Goal: Task Accomplishment & Management: Use online tool/utility

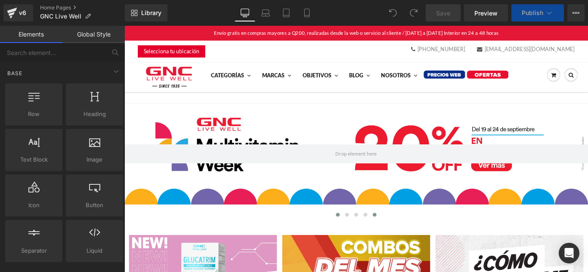
drag, startPoint x: 400, startPoint y: 236, endPoint x: 395, endPoint y: 187, distance: 48.9
click at [400, 236] on button at bounding box center [405, 238] width 10 height 9
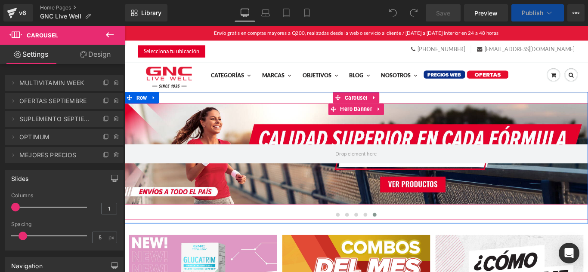
click at [293, 189] on div at bounding box center [384, 170] width 521 height 114
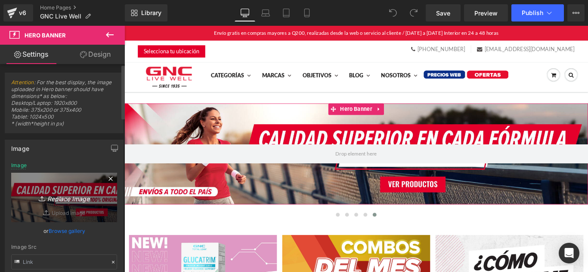
click at [80, 194] on icon "Replace Image" at bounding box center [64, 197] width 69 height 11
type input "C:\fakepath\HeroDesktopMejoresPrecio-CTA.png"
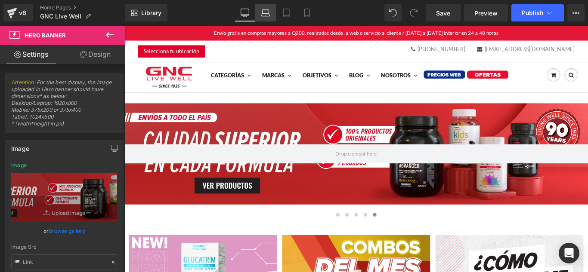
click at [265, 10] on icon at bounding box center [265, 13] width 9 height 9
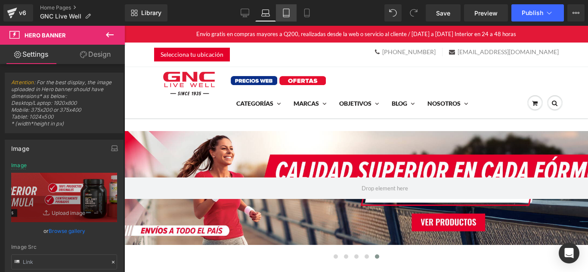
scroll to position [18, 0]
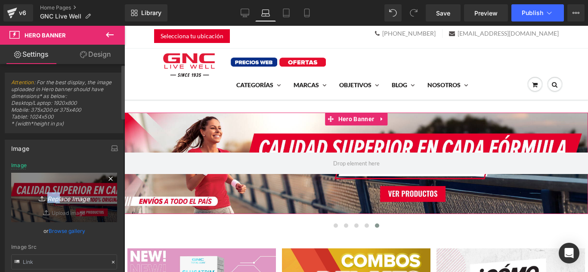
drag, startPoint x: 57, startPoint y: 202, endPoint x: 62, endPoint y: 203, distance: 4.9
click at [62, 203] on link "Replace Image" at bounding box center [64, 197] width 106 height 49
type input "C:\fakepath\HeroDesktopMejoresPrecio-CTA.png"
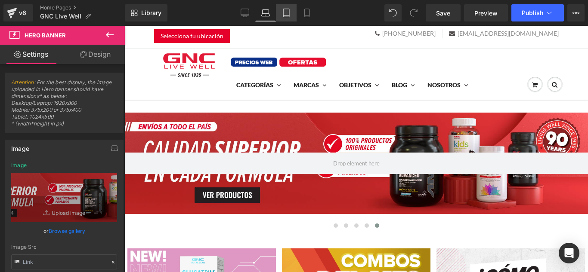
click at [284, 12] on icon at bounding box center [286, 13] width 9 height 9
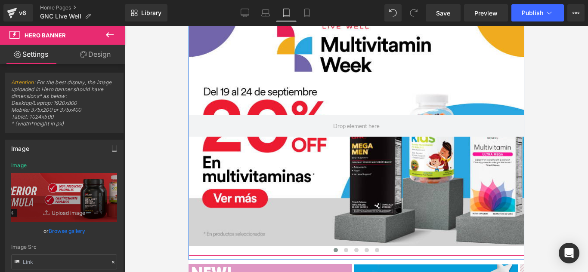
scroll to position [129, 0]
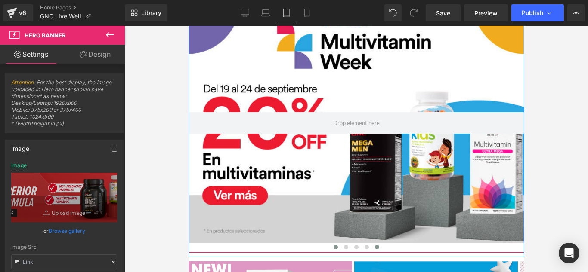
click at [374, 243] on button at bounding box center [376, 247] width 10 height 9
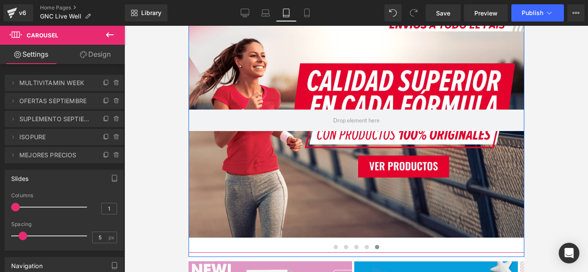
click at [337, 139] on div at bounding box center [356, 120] width 336 height 235
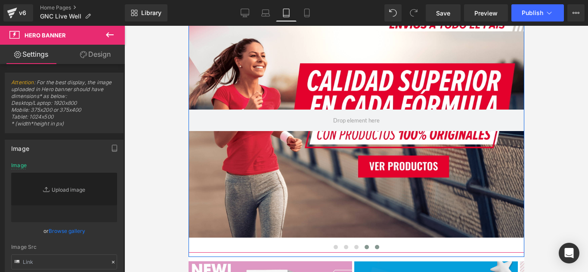
click at [364, 245] on span at bounding box center [366, 247] width 4 height 4
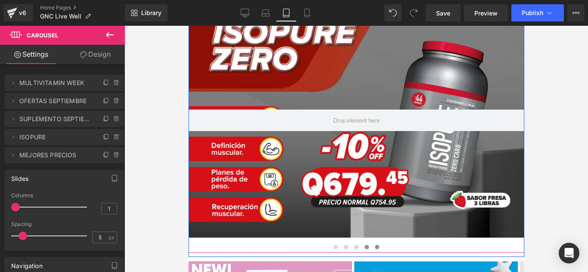
click at [374, 245] on span at bounding box center [376, 247] width 4 height 4
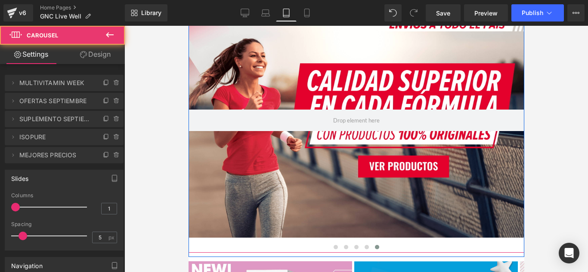
click at [286, 134] on div at bounding box center [356, 120] width 336 height 235
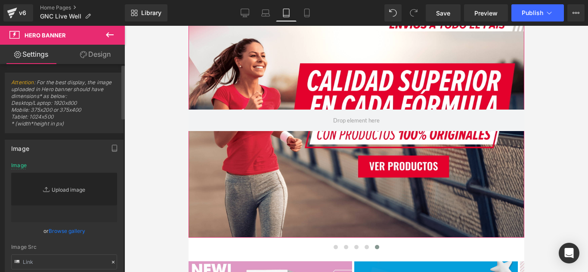
click at [78, 183] on link "Replace Image" at bounding box center [64, 197] width 106 height 49
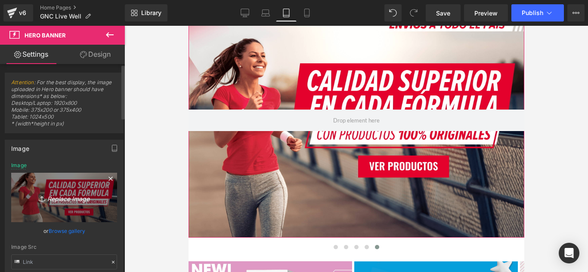
type input "C:\fakepath\Mejores Precios HERO Mobile CTA.png"
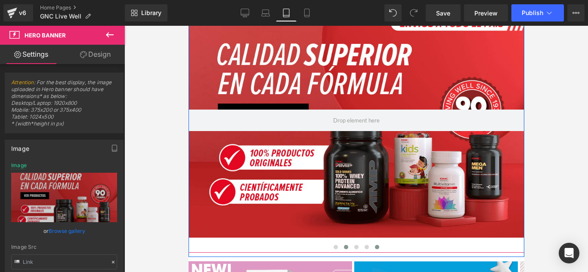
click at [343, 247] on span at bounding box center [345, 247] width 4 height 4
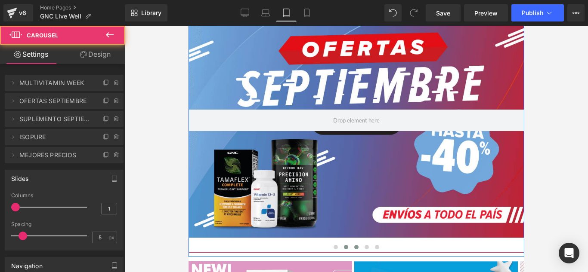
click at [355, 247] on button at bounding box center [356, 247] width 10 height 9
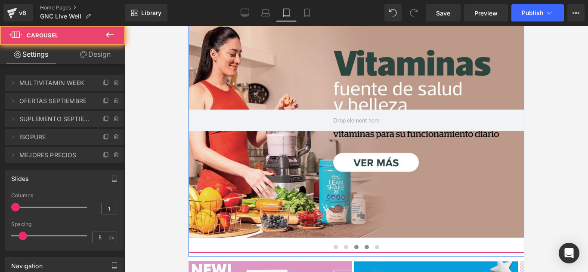
click at [361, 245] on button at bounding box center [366, 247] width 10 height 9
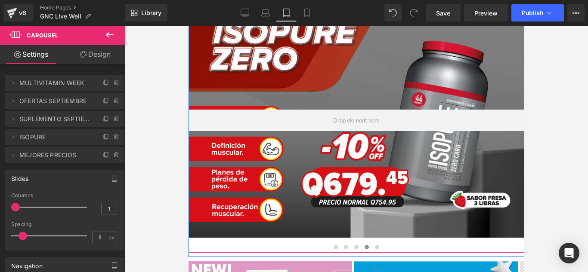
click at [381, 247] on div at bounding box center [356, 248] width 336 height 11
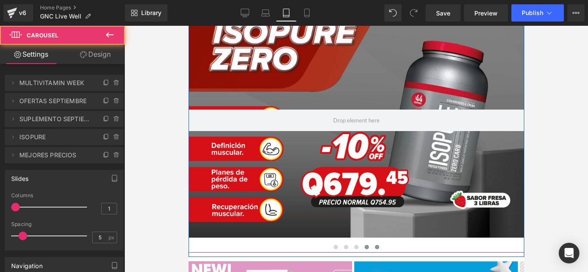
click at [374, 247] on span at bounding box center [376, 247] width 4 height 4
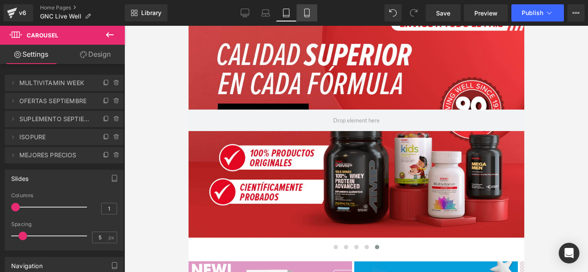
click at [308, 15] on icon at bounding box center [306, 15] width 5 height 0
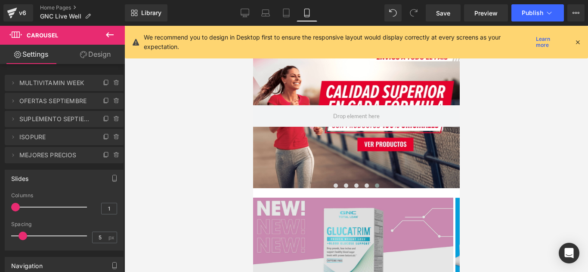
scroll to position [145, 0]
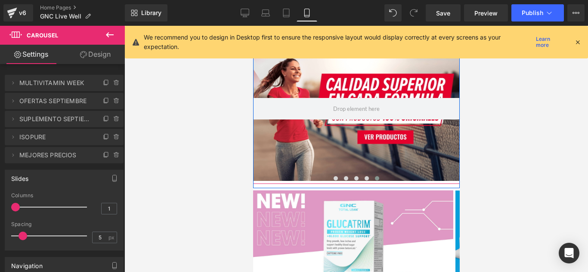
click at [371, 176] on button at bounding box center [376, 178] width 10 height 9
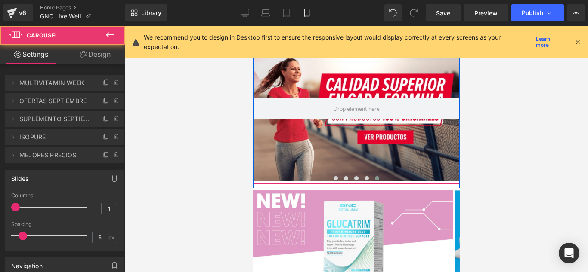
click at [347, 143] on div at bounding box center [356, 109] width 207 height 145
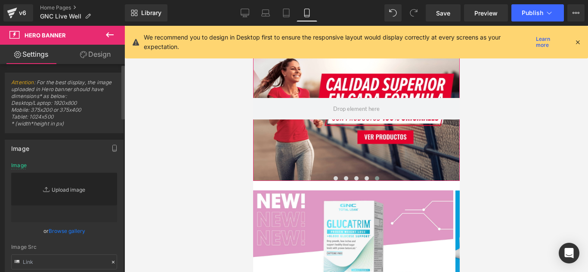
click at [86, 180] on link "Replace Image" at bounding box center [64, 197] width 106 height 49
type input "C:\fakepath\Mejores Precios HERO Mobile CTA.png"
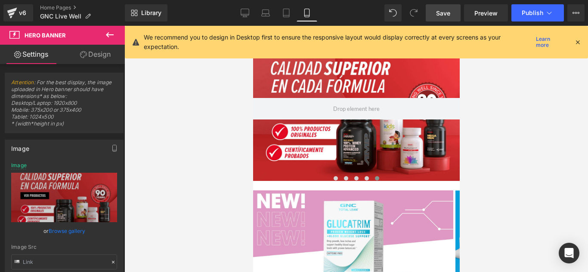
click at [434, 6] on link "Save" at bounding box center [442, 12] width 35 height 17
